Goal: Task Accomplishment & Management: Manage account settings

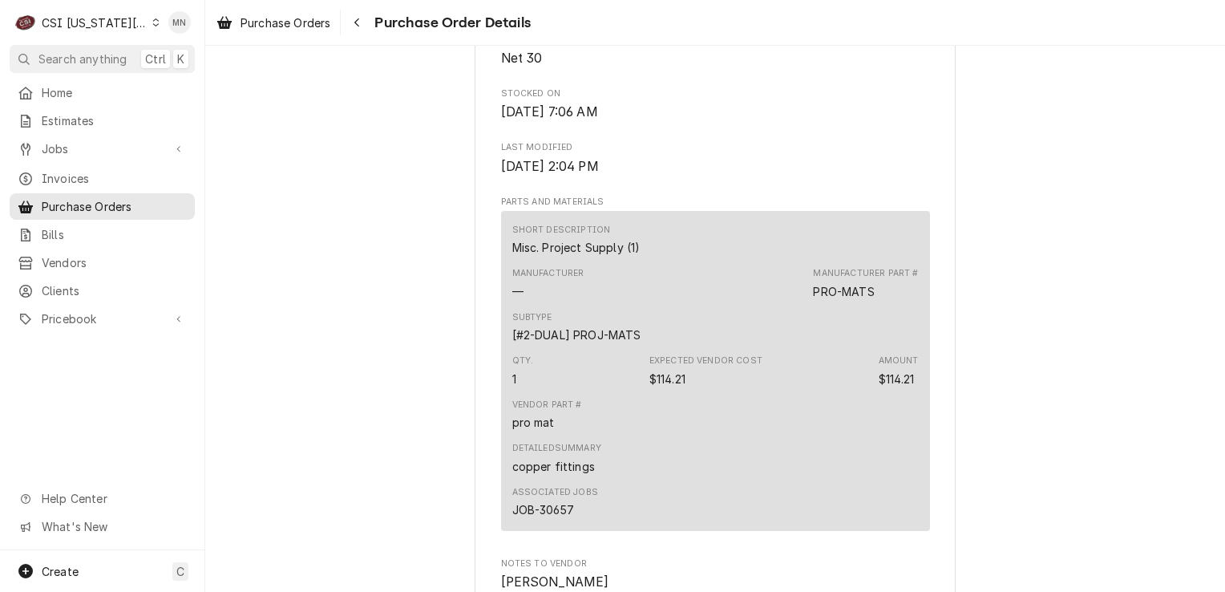
scroll to position [561, 0]
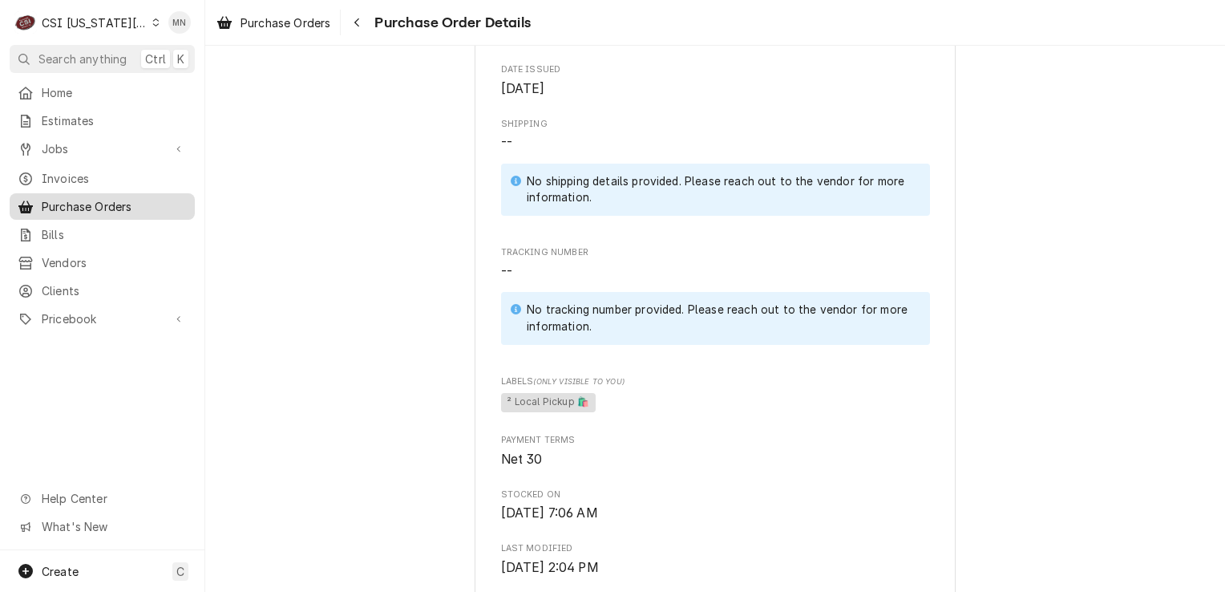
click at [95, 201] on span "Purchase Orders" at bounding box center [114, 206] width 145 height 17
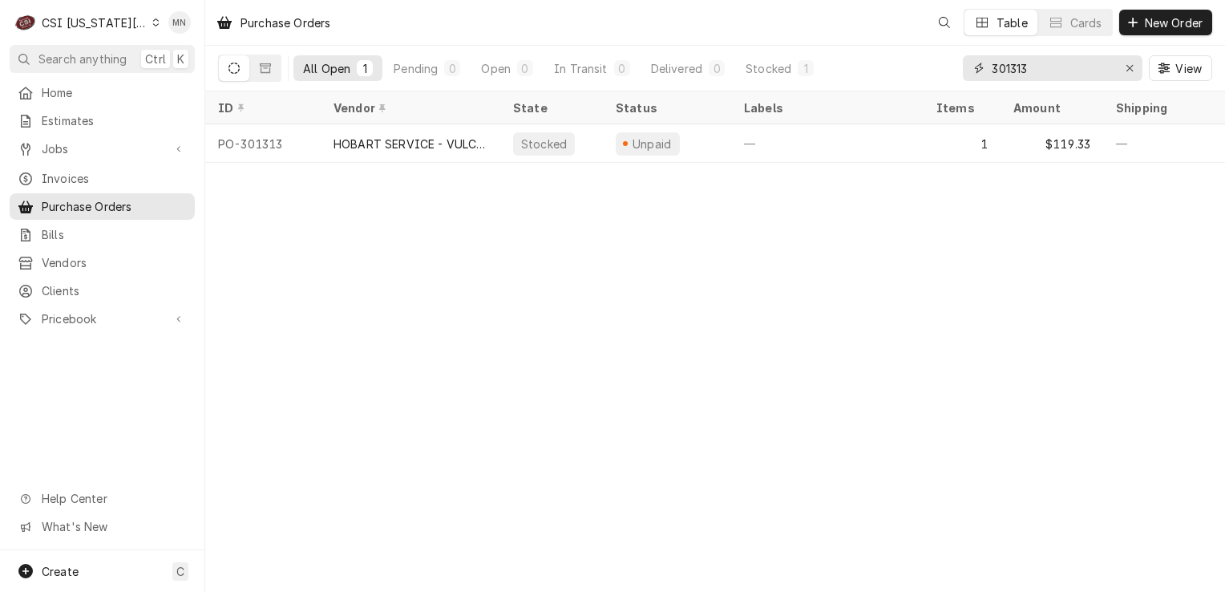
drag, startPoint x: 982, startPoint y: 75, endPoint x: 769, endPoint y: 88, distance: 212.8
click at [776, 88] on div "All Open 1 Pending 0 Open 0 In Transit 0 Delivered 0 Stocked 1 301313 View" at bounding box center [715, 68] width 994 height 45
type input "301333"
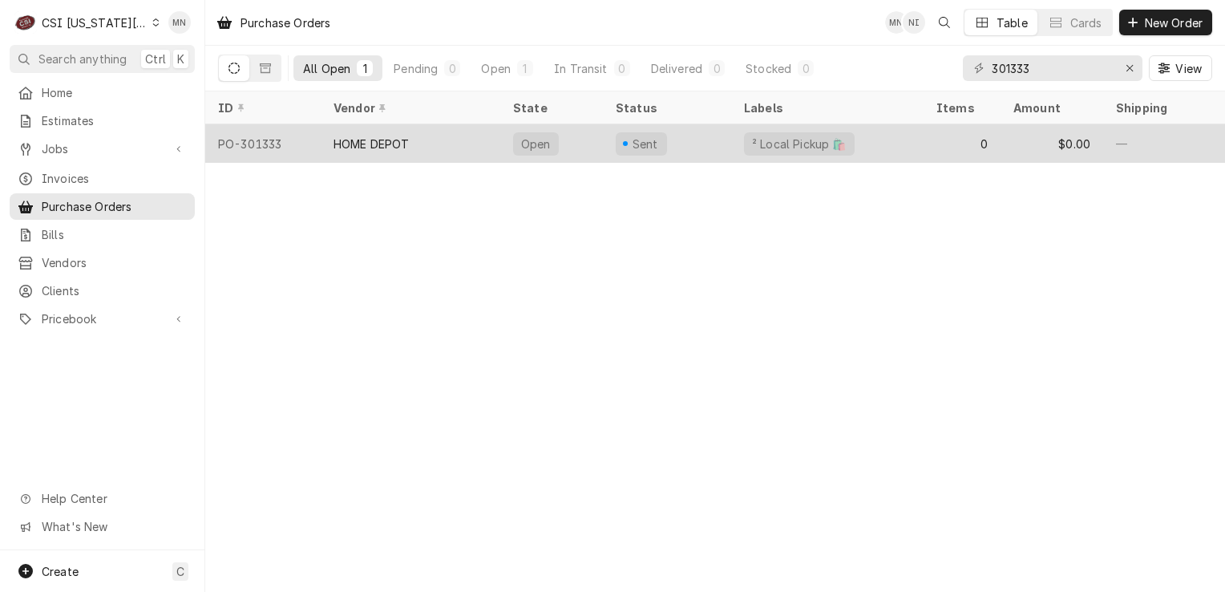
click at [313, 146] on div "PO-301333" at bounding box center [262, 143] width 115 height 38
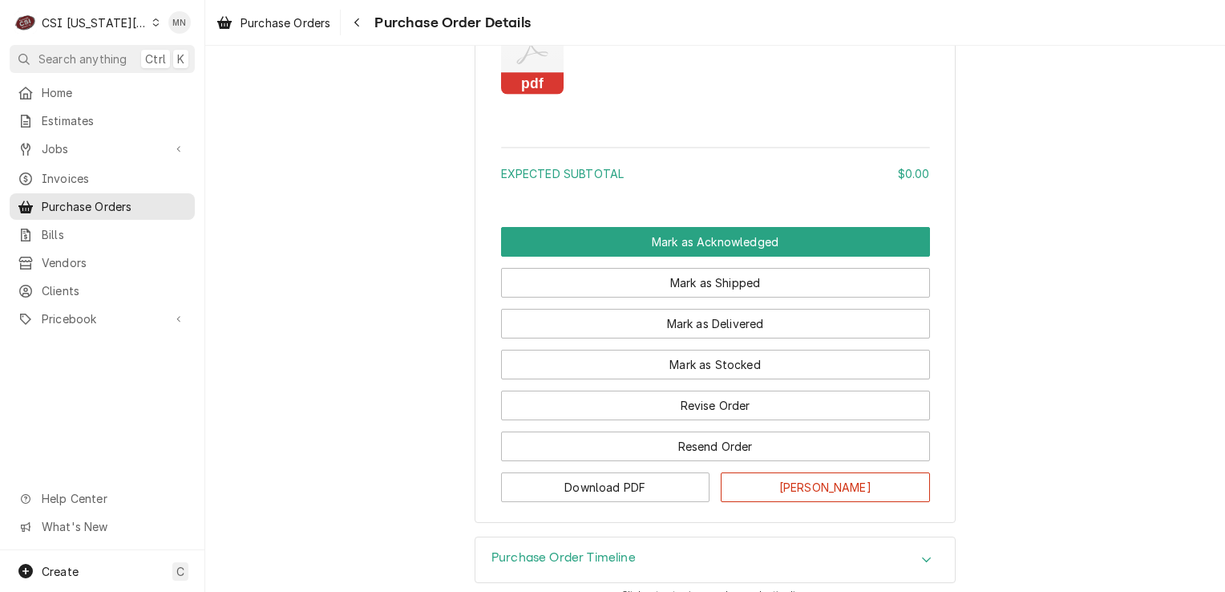
scroll to position [1154, 0]
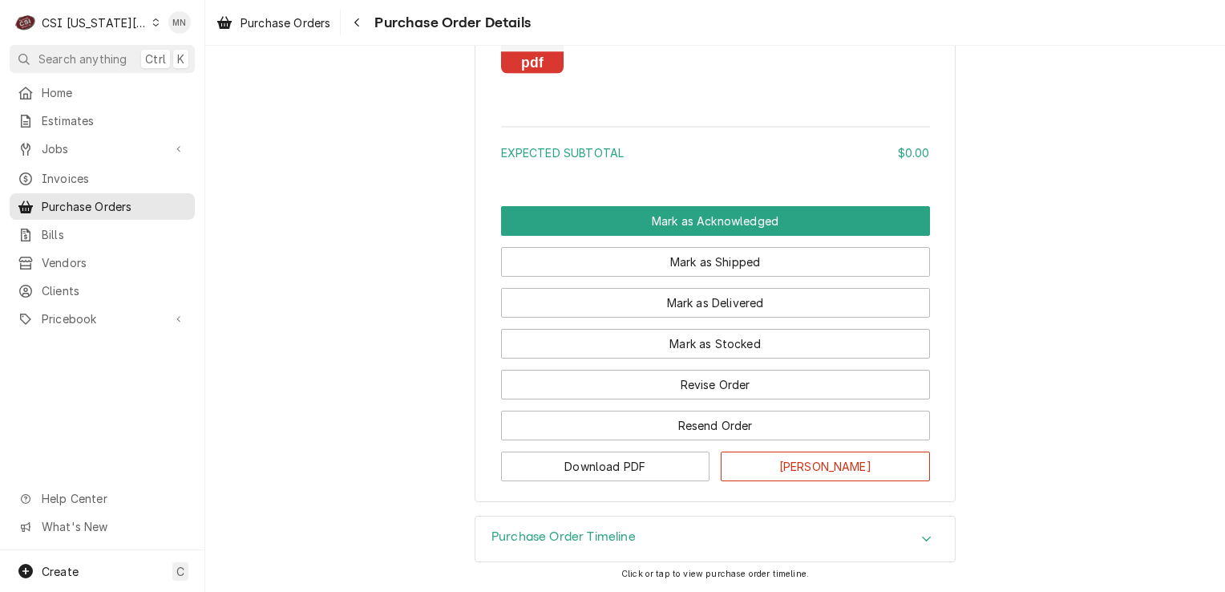
click at [528, 61] on rect "Attachments" at bounding box center [532, 63] width 63 height 22
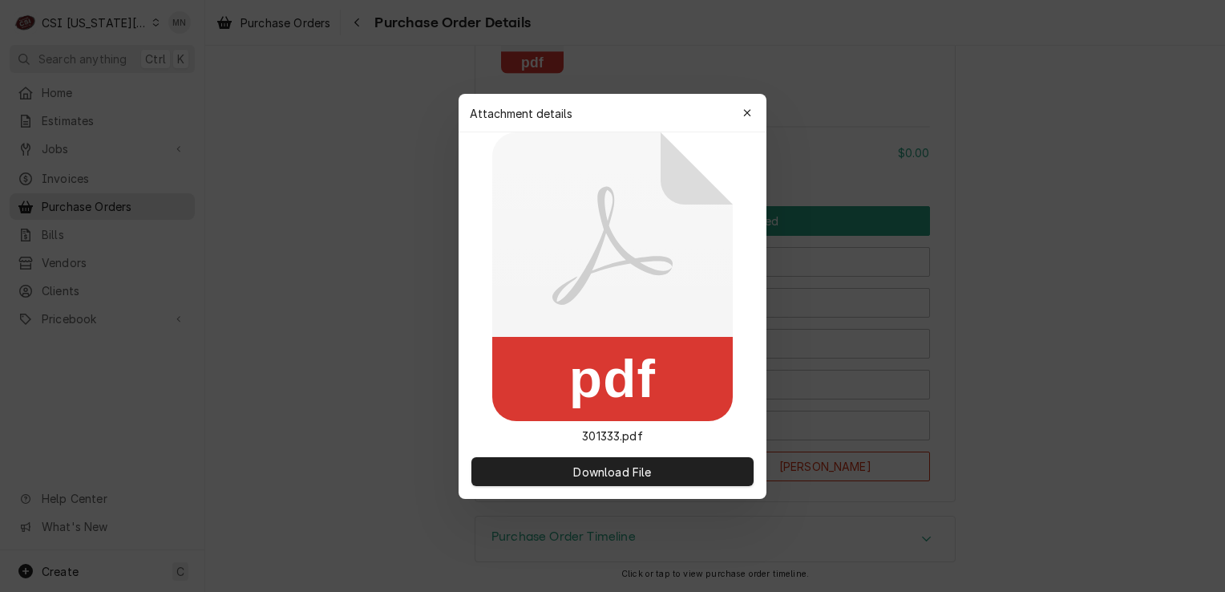
click at [1020, 82] on div at bounding box center [612, 296] width 1225 height 592
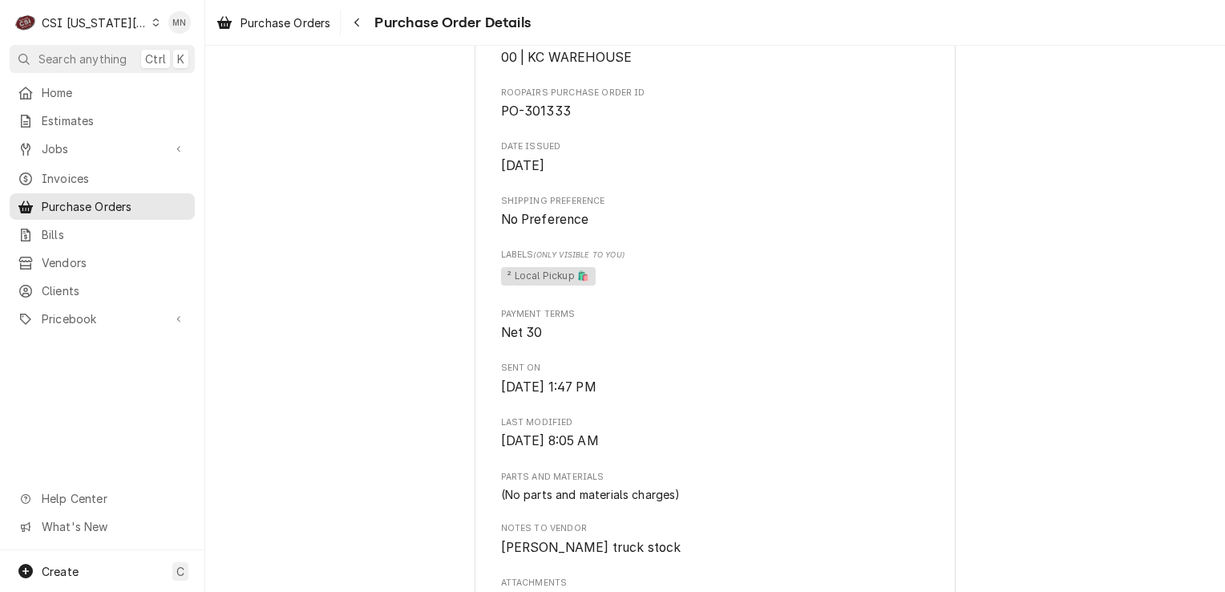
scroll to position [641, 0]
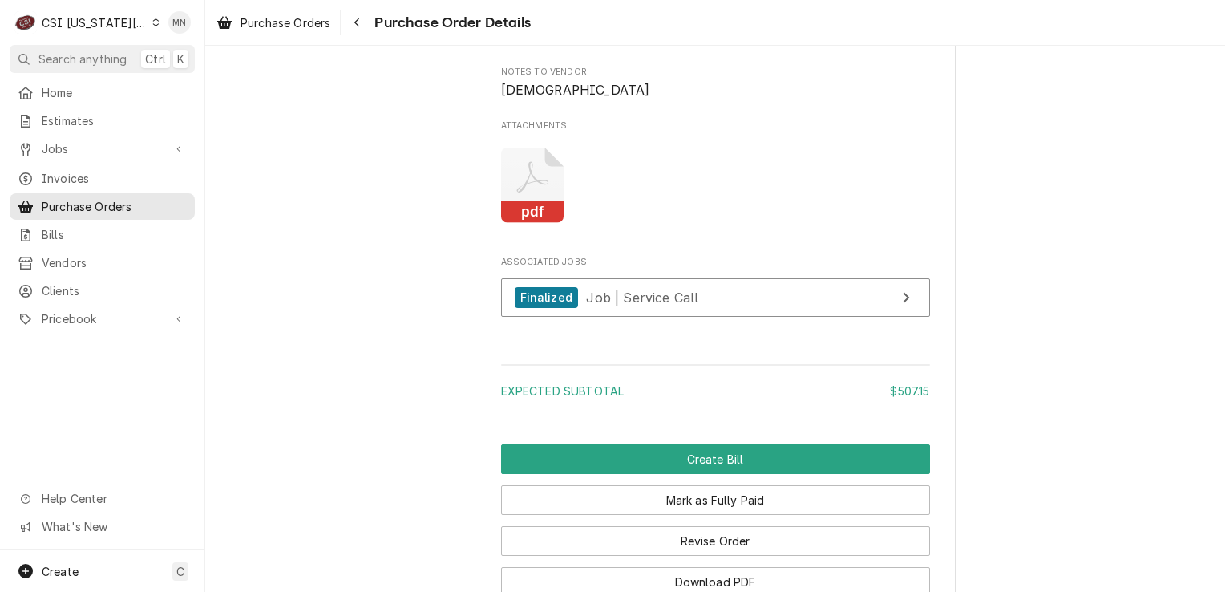
scroll to position [2565, 0]
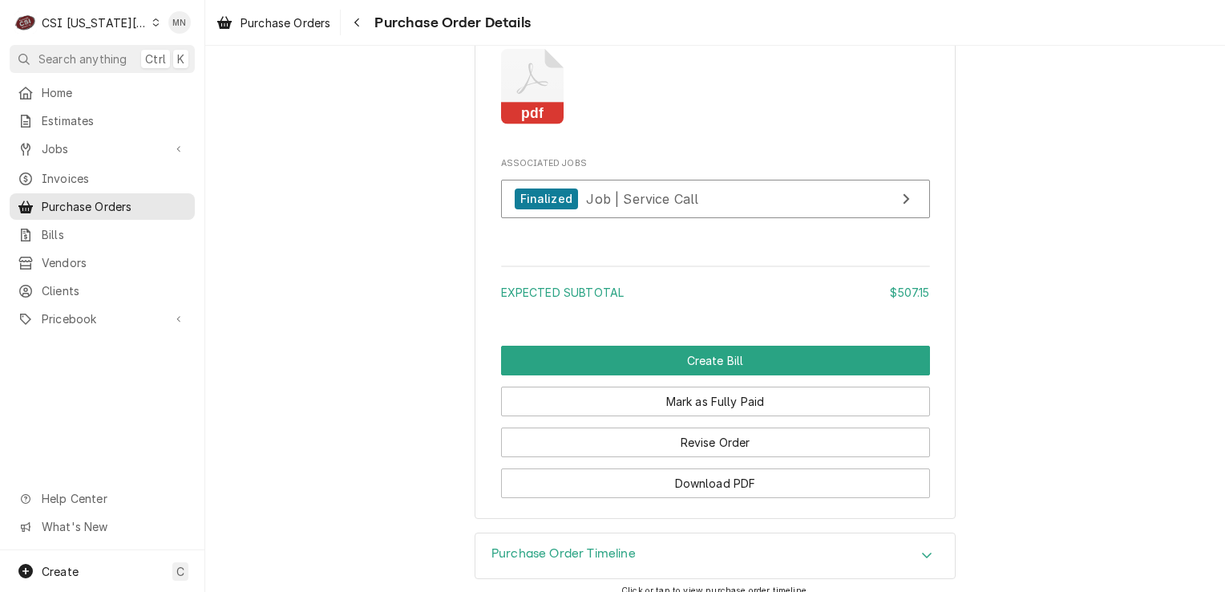
click at [526, 125] on icon "Attachments" at bounding box center [532, 87] width 63 height 76
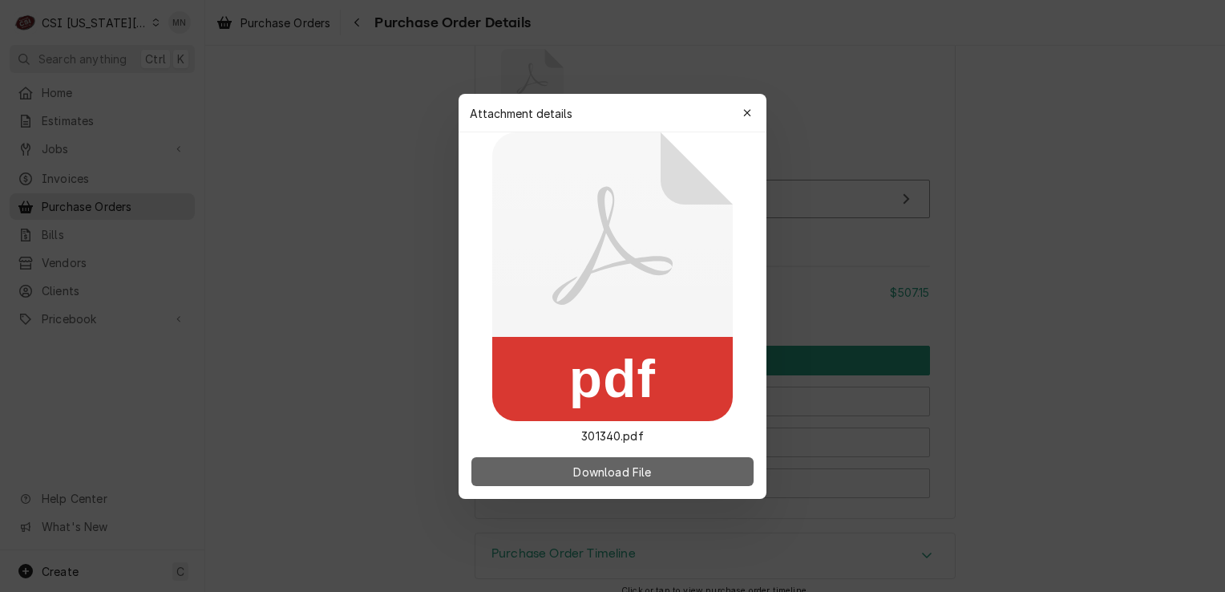
click at [576, 466] on span "Download File" at bounding box center [612, 470] width 84 height 17
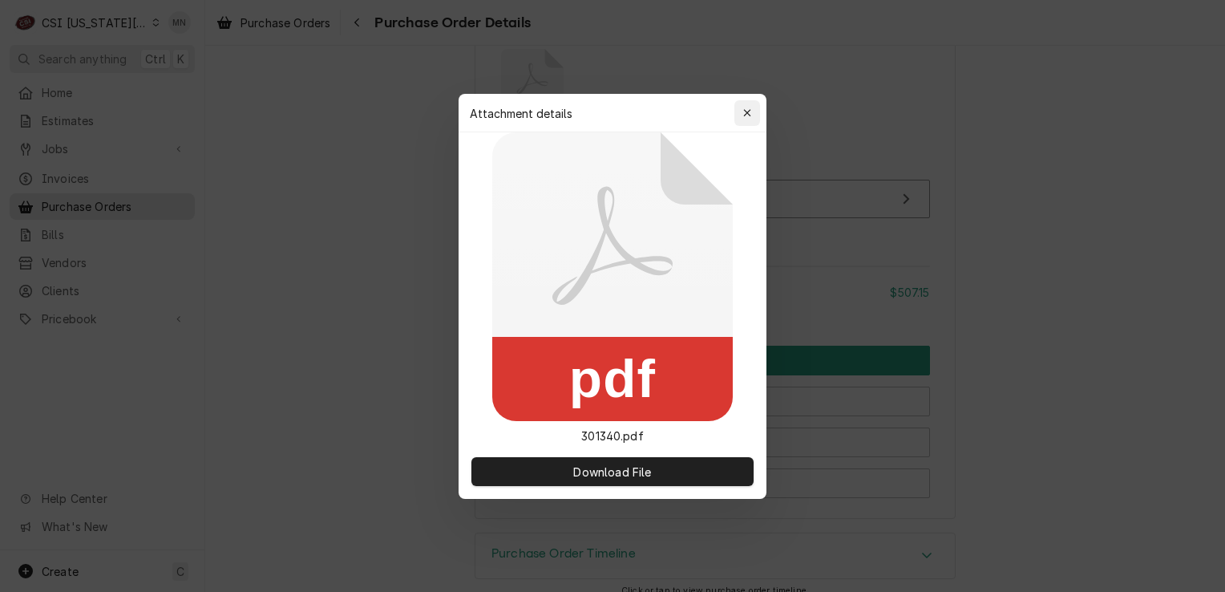
click at [750, 107] on icon "button" at bounding box center [747, 112] width 9 height 11
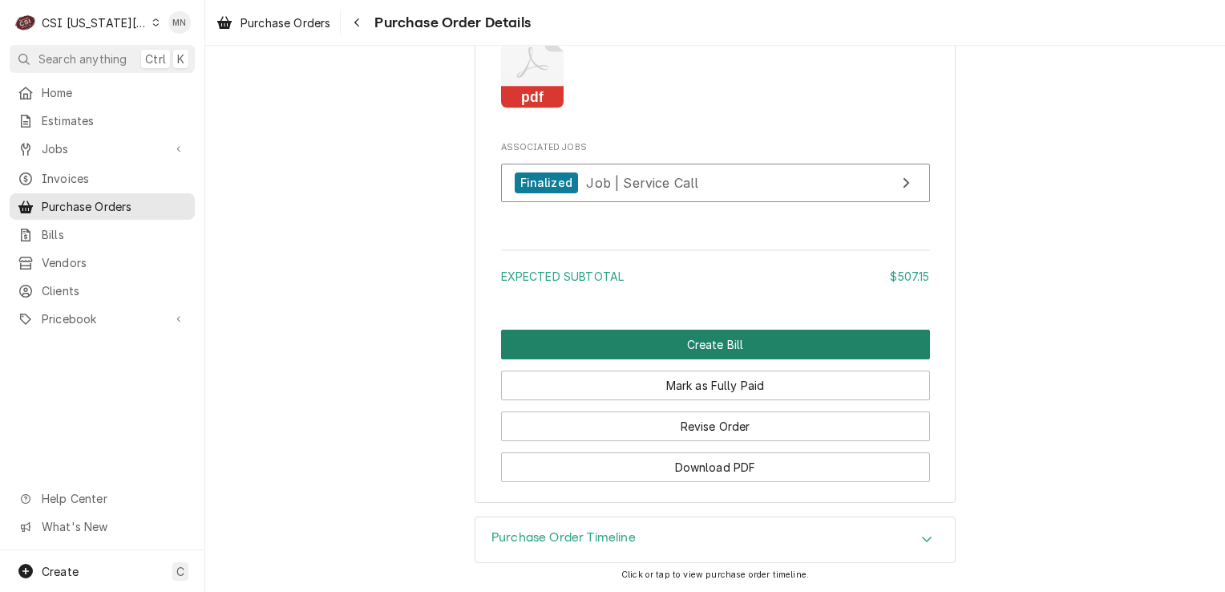
scroll to position [2629, 0]
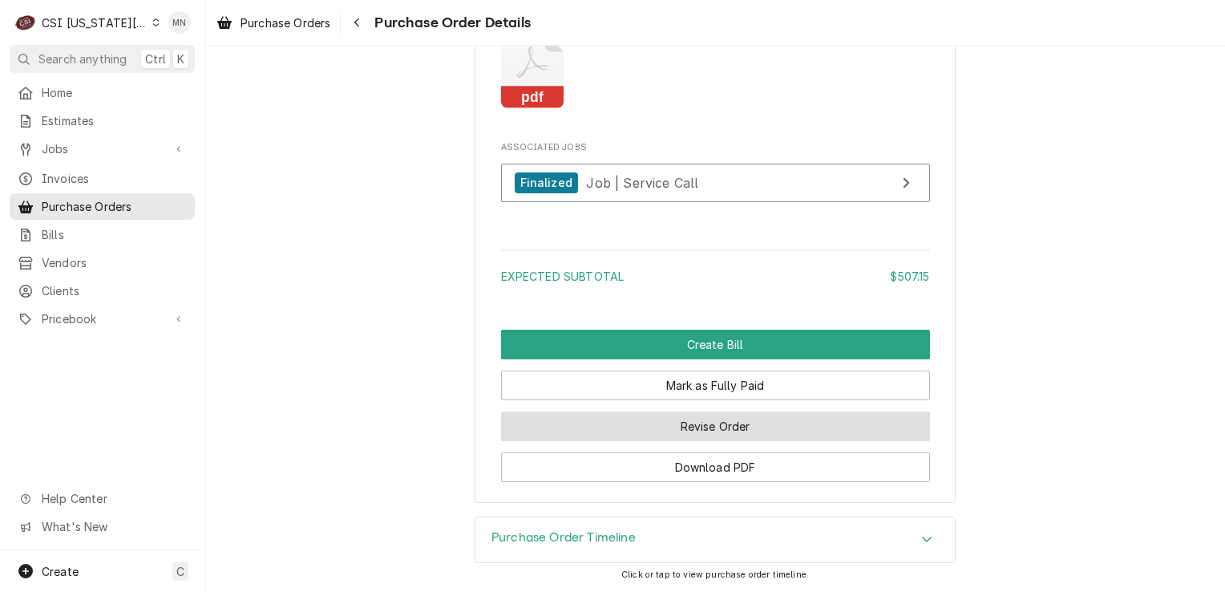
click at [713, 424] on button "Revise Order" at bounding box center [715, 426] width 429 height 30
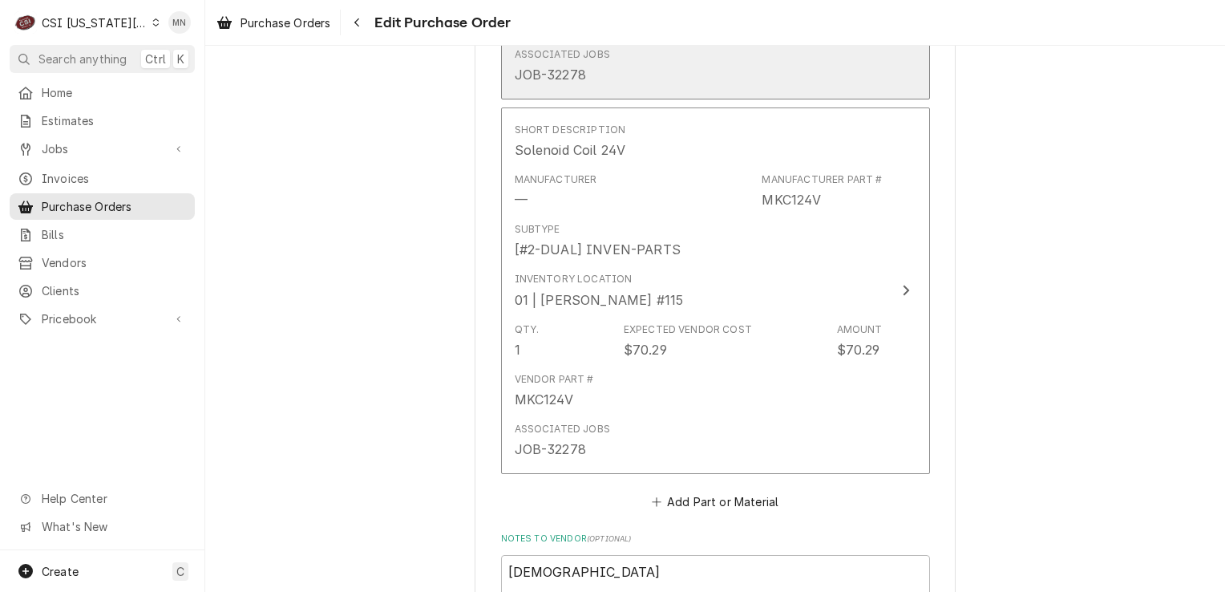
scroll to position [2164, 0]
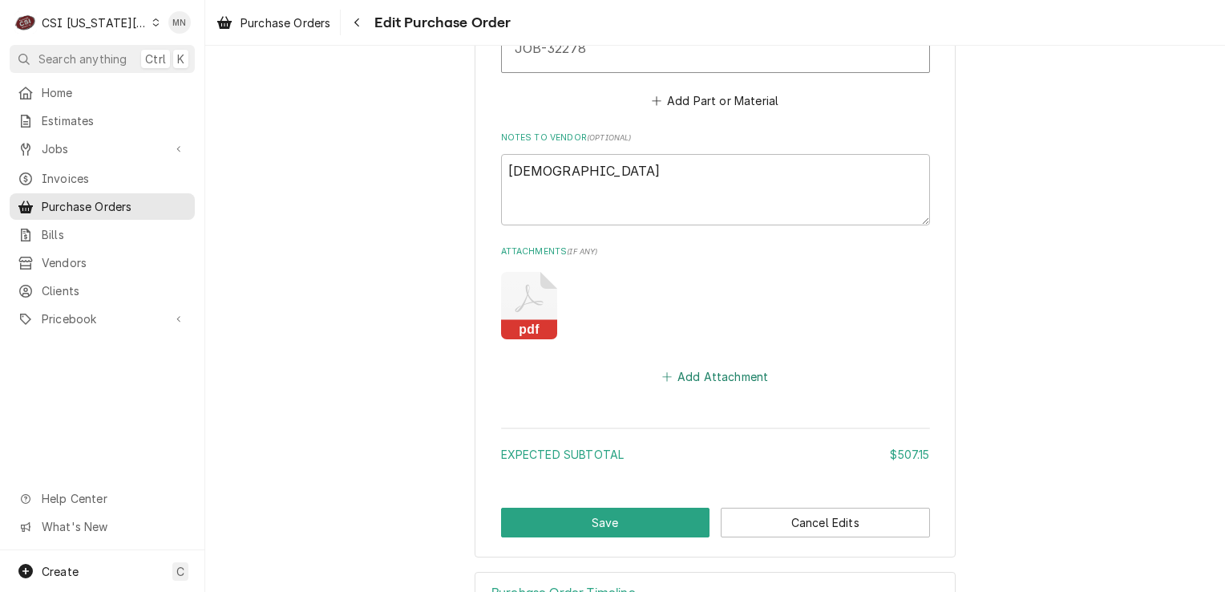
click at [695, 365] on button "Add Attachment" at bounding box center [715, 376] width 112 height 22
type textarea "x"
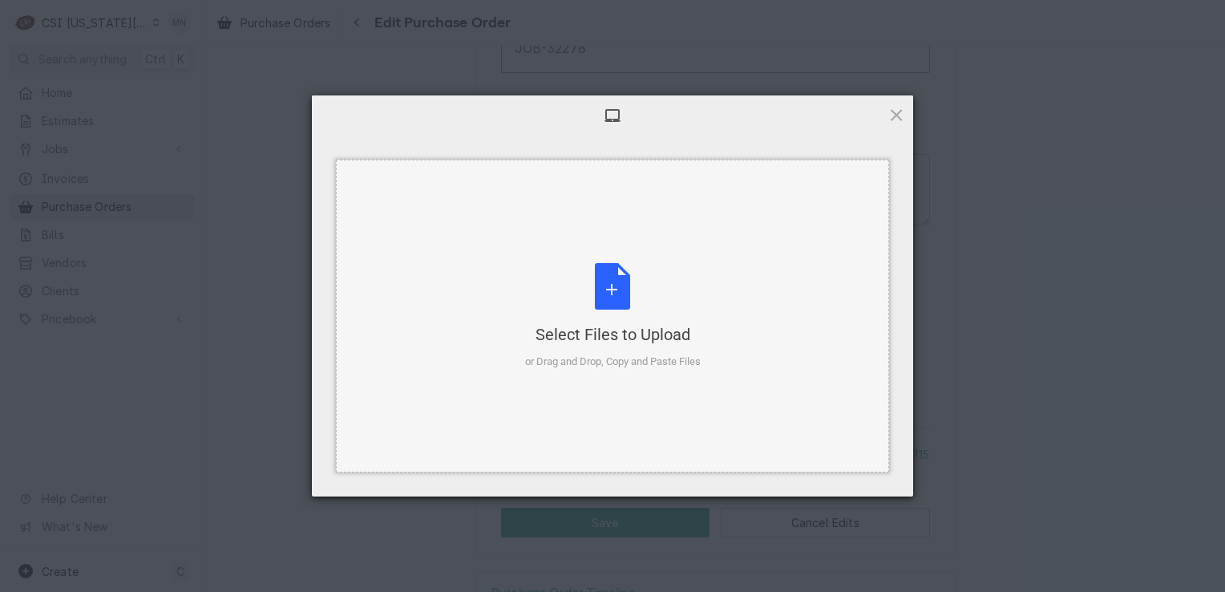
click at [598, 329] on div "Select Files to Upload" at bounding box center [613, 334] width 176 height 22
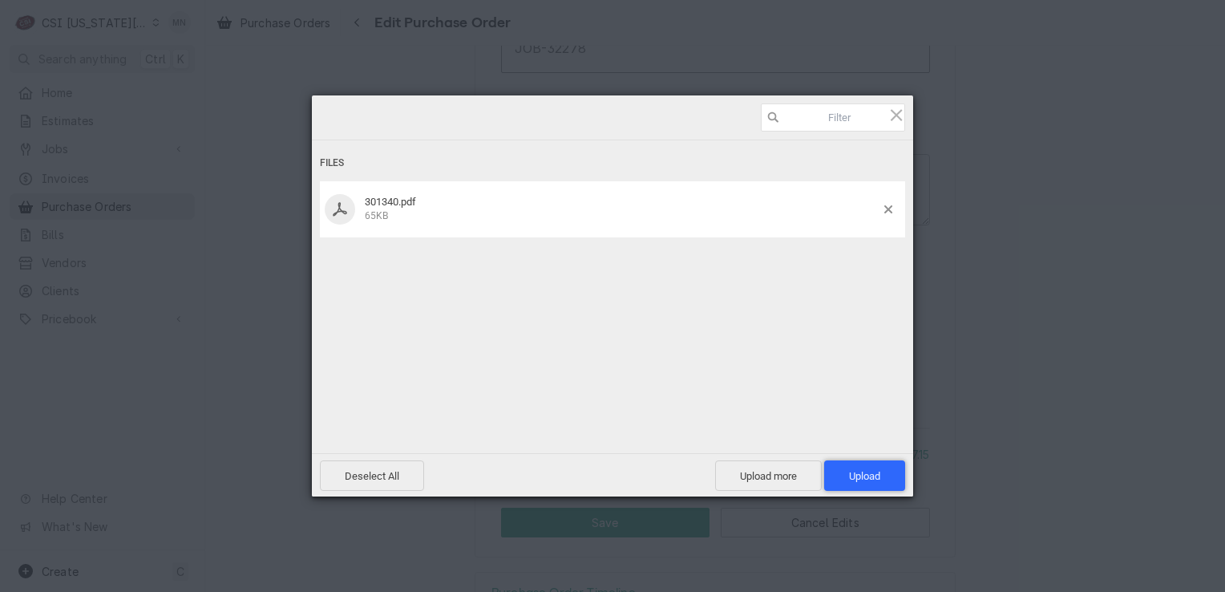
click at [879, 470] on span "Upload 1" at bounding box center [864, 475] width 81 height 30
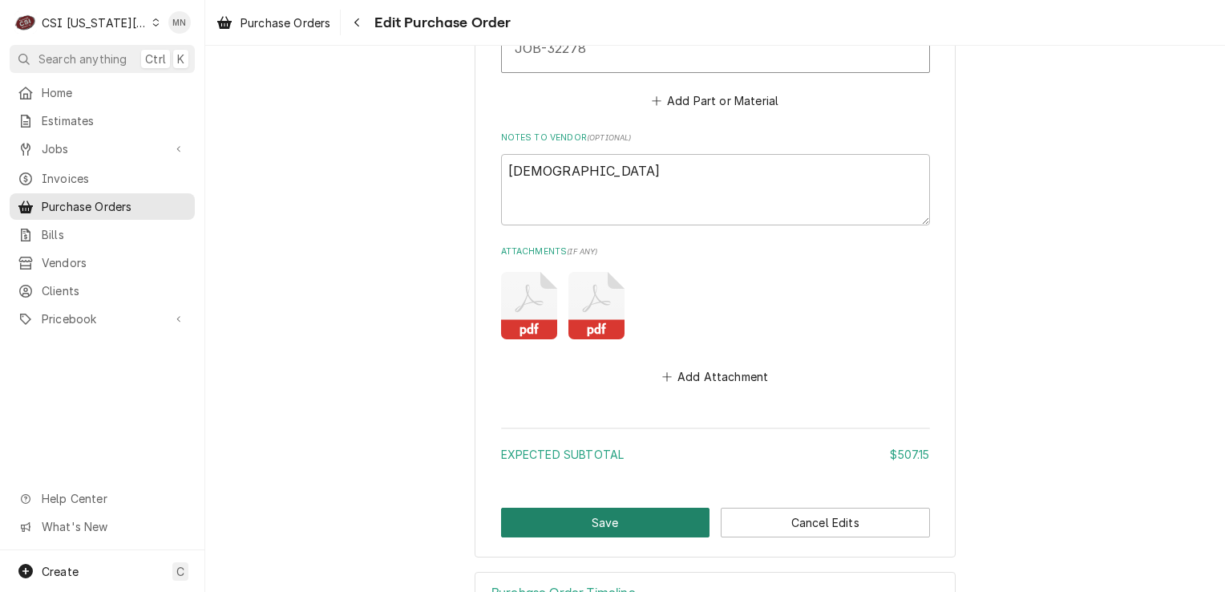
click at [616, 519] on button "Save" at bounding box center [605, 522] width 209 height 30
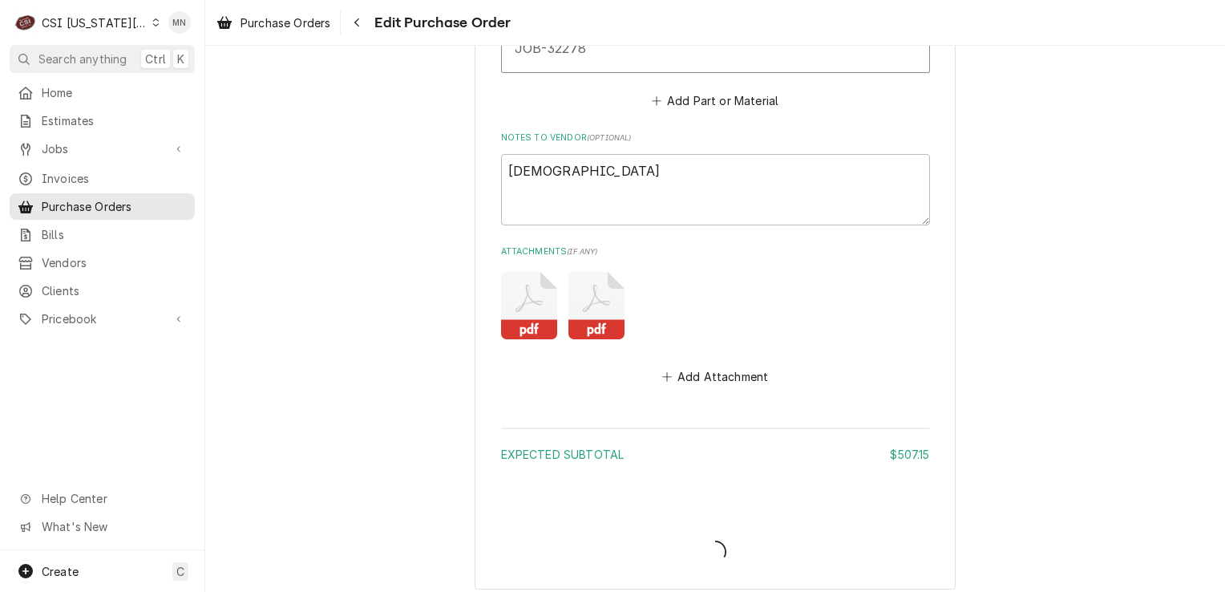
type textarea "x"
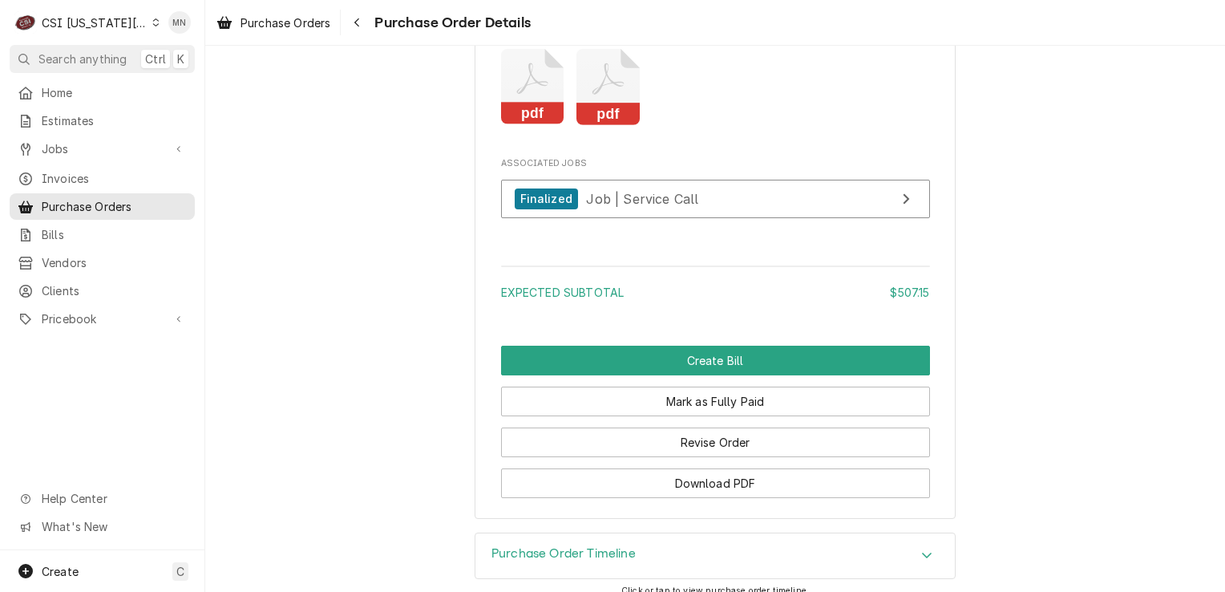
scroll to position [2629, 0]
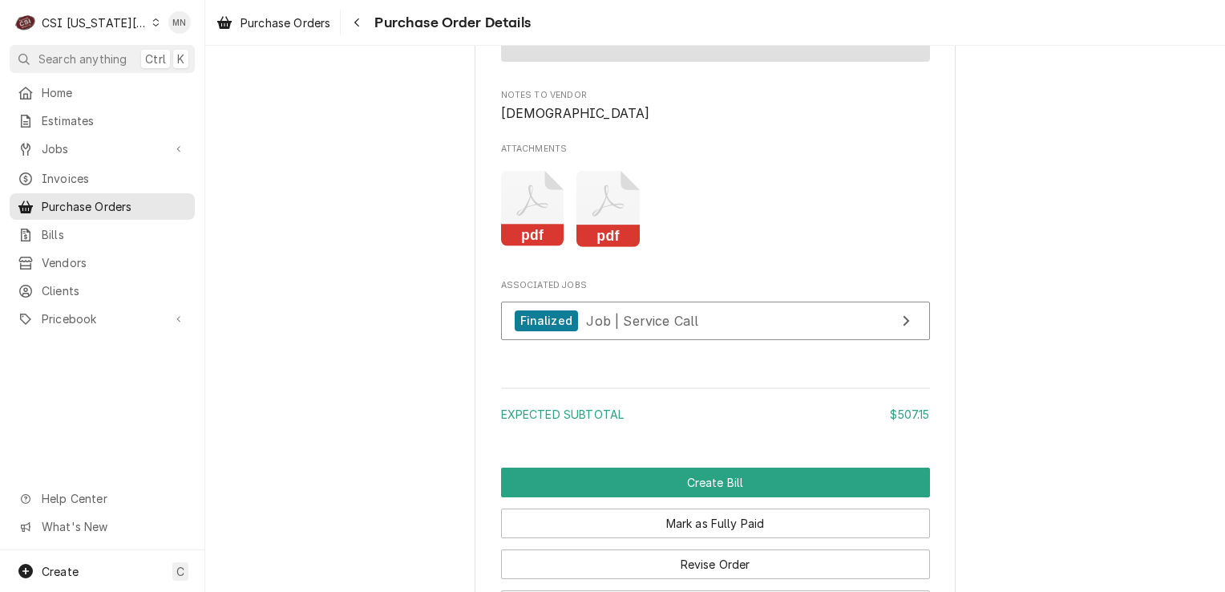
scroll to position [2308, 0]
